Goal: Information Seeking & Learning: Learn about a topic

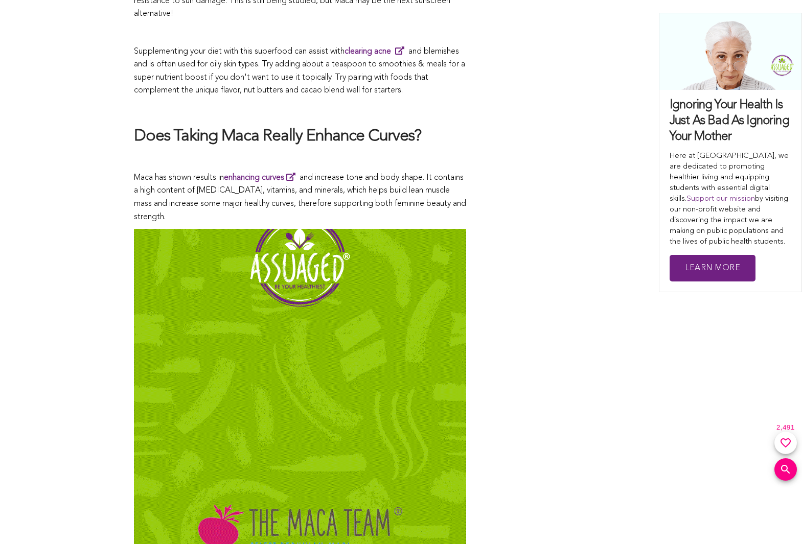
scroll to position [5024, 0]
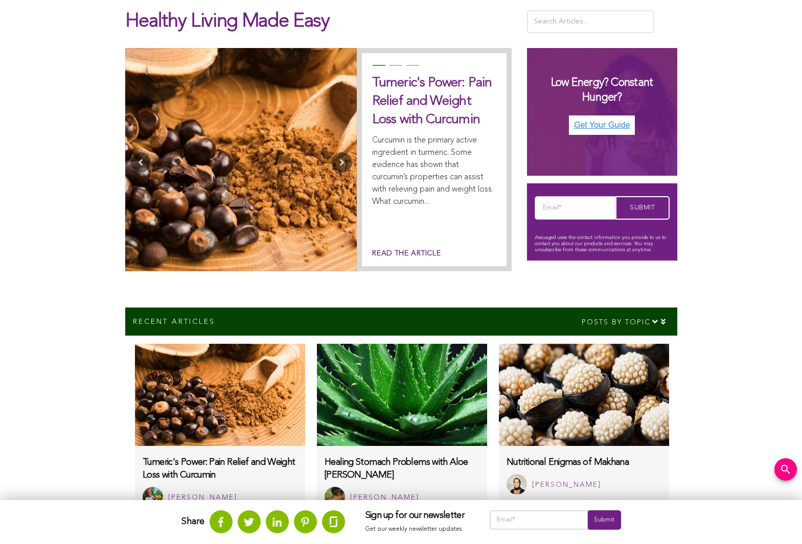
scroll to position [340, 0]
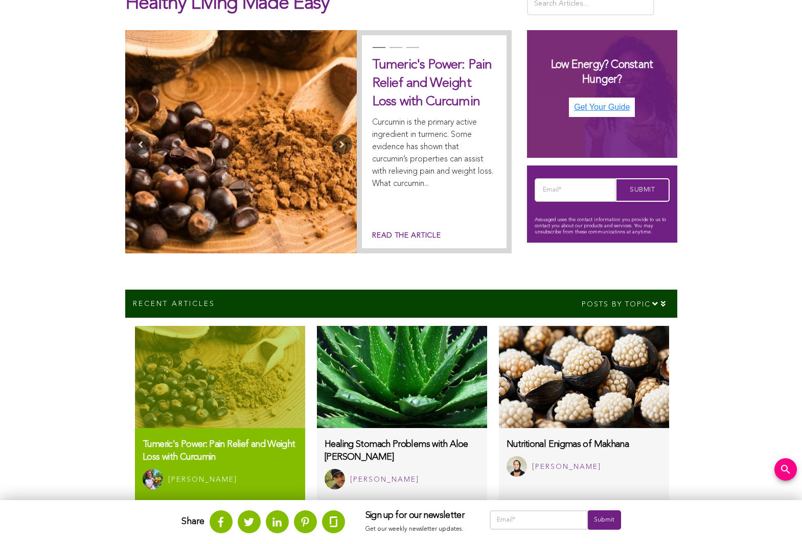
click at [220, 376] on img at bounding box center [220, 377] width 170 height 102
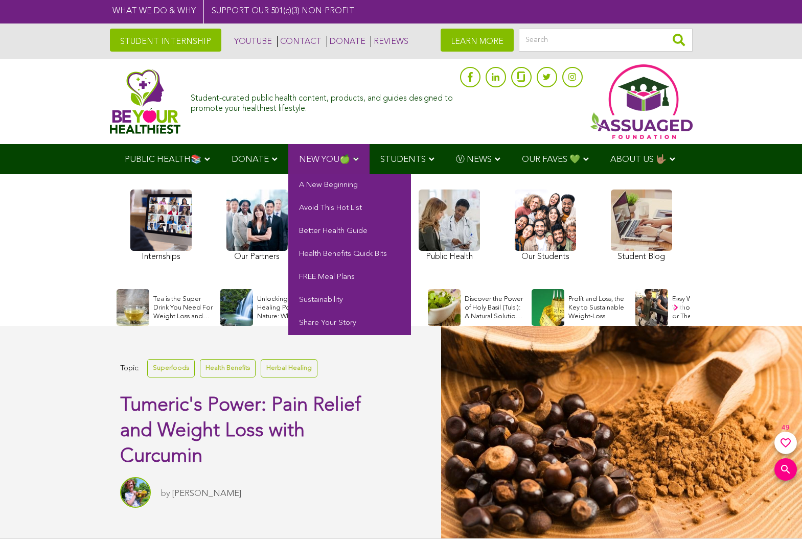
click at [327, 158] on span "NEW YOU🍏" at bounding box center [324, 159] width 51 height 9
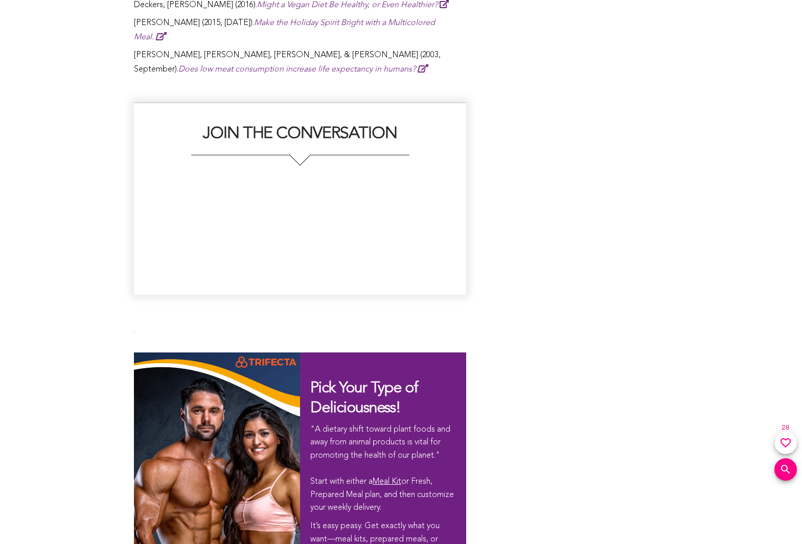
scroll to position [7479, 0]
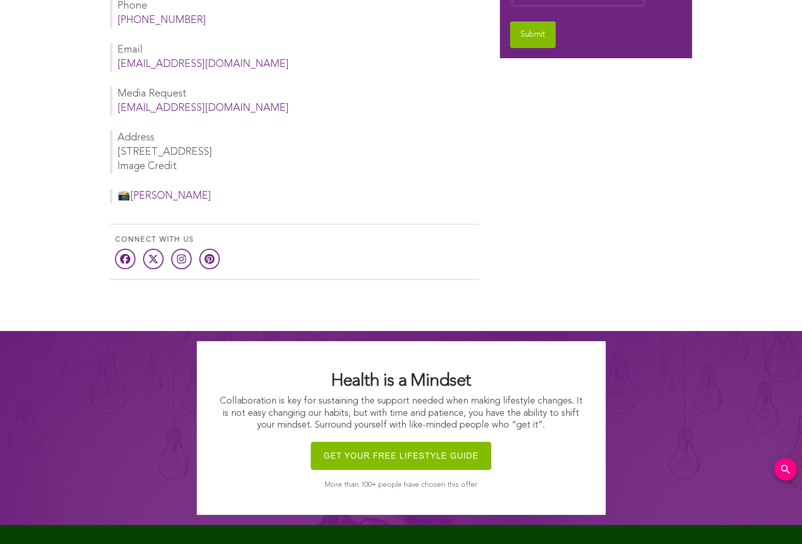
scroll to position [681, 0]
